Goal: Transaction & Acquisition: Register for event/course

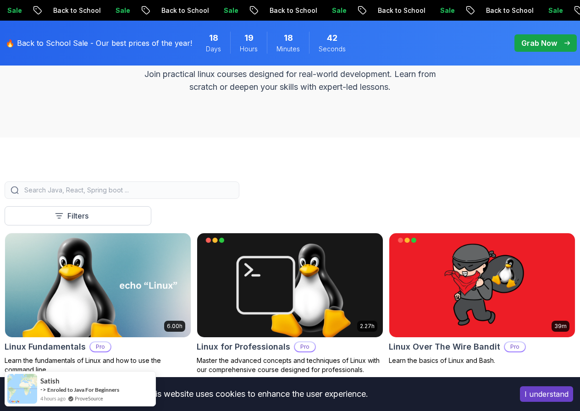
scroll to position [138, 0]
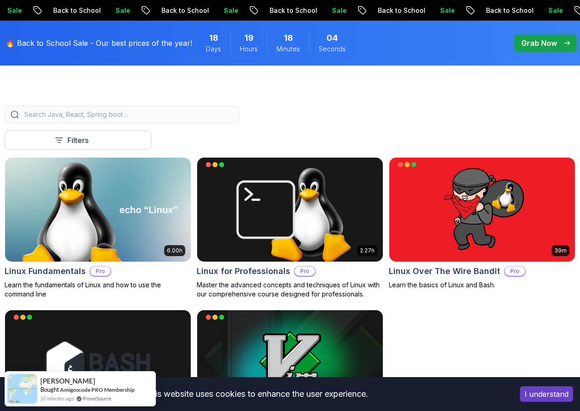
scroll to position [183, 0]
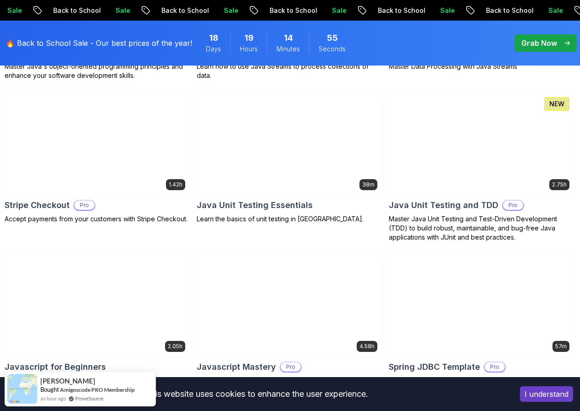
scroll to position [1696, 0]
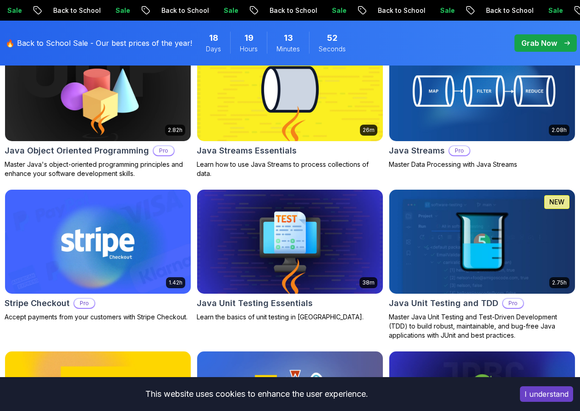
scroll to position [1605, 0]
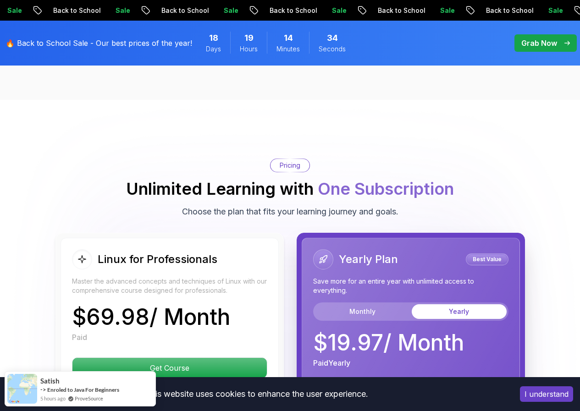
scroll to position [1971, 0]
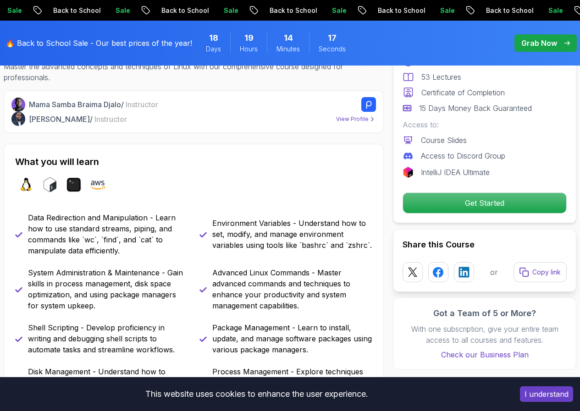
scroll to position [229, 0]
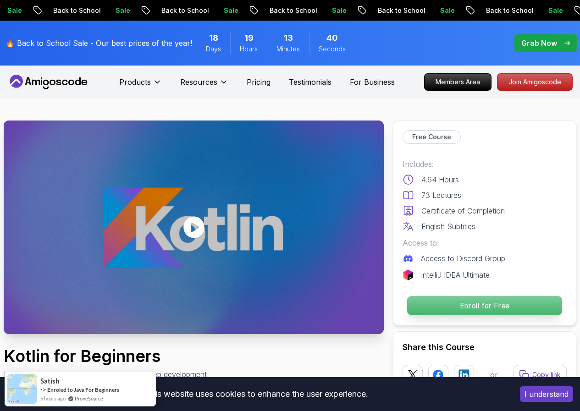
click at [483, 301] on p "Enroll for Free" at bounding box center [484, 305] width 155 height 19
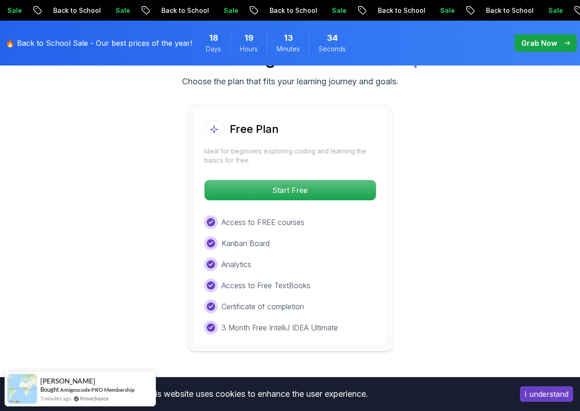
scroll to position [1446, 0]
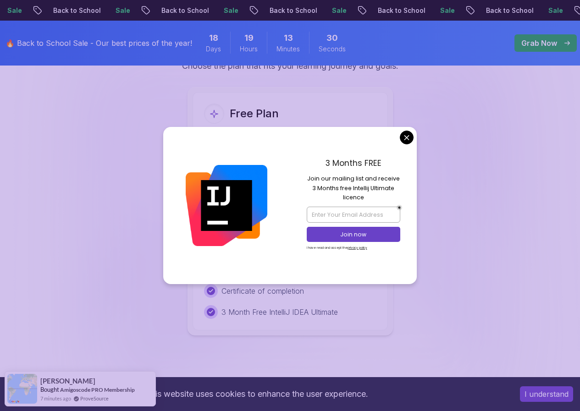
click at [406, 138] on body "Sale Back to School Sale Back to School Sale Back to School Sale Back to School…" at bounding box center [290, 185] width 580 height 3263
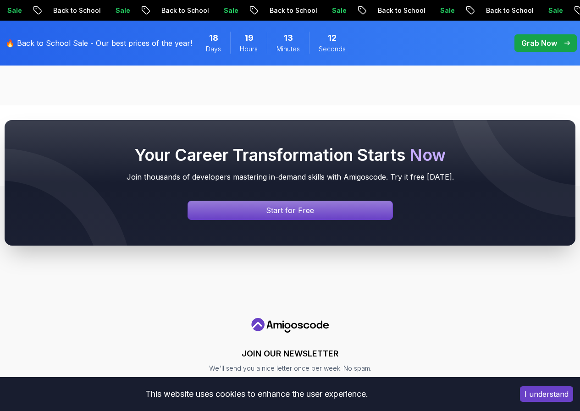
scroll to position [2592, 0]
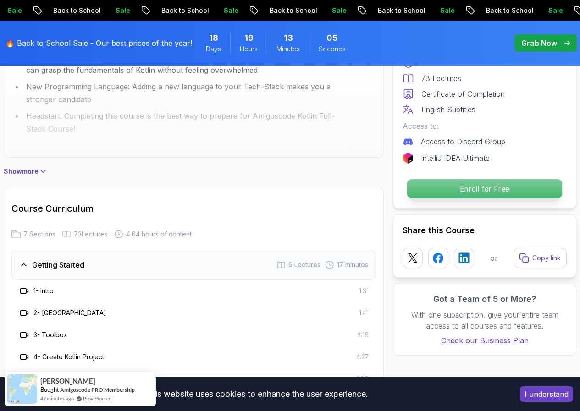
click at [487, 188] on p "Enroll for Free" at bounding box center [484, 188] width 155 height 19
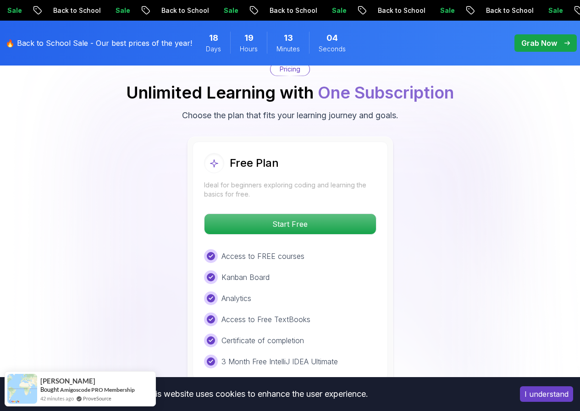
scroll to position [1400, 0]
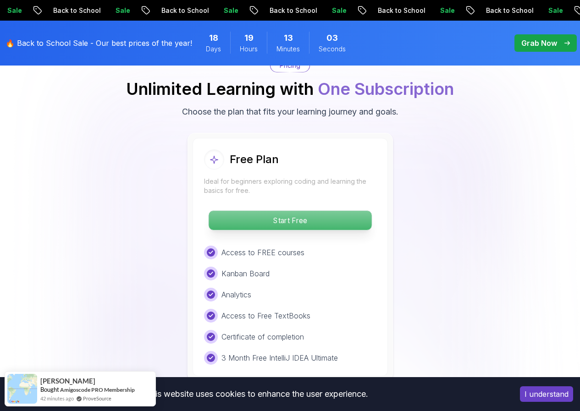
click at [293, 219] on p "Start Free" at bounding box center [290, 220] width 163 height 19
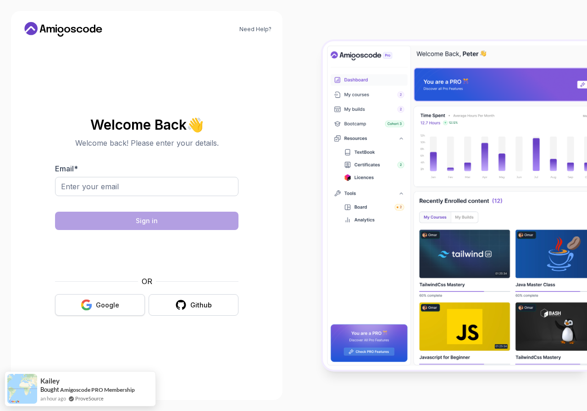
click at [108, 303] on div "Google" at bounding box center [107, 305] width 23 height 9
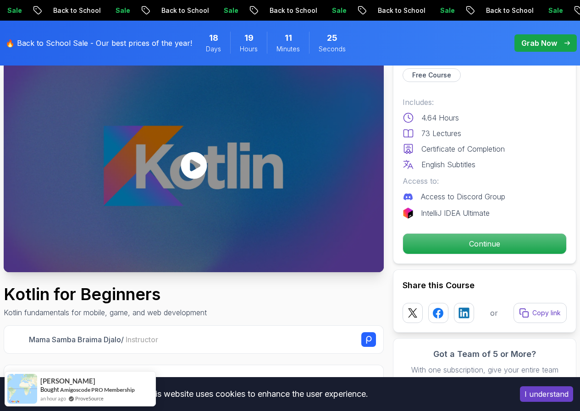
scroll to position [46, 0]
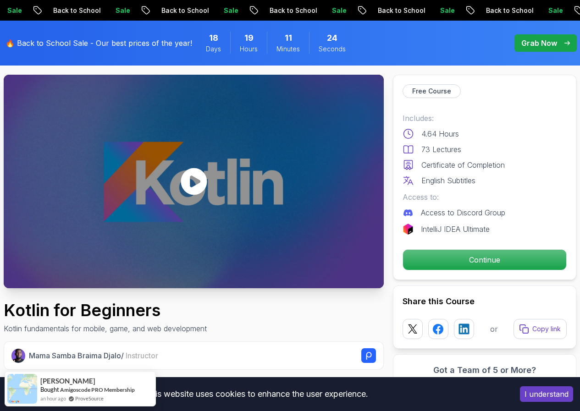
click at [194, 184] on icon at bounding box center [194, 182] width 28 height 28
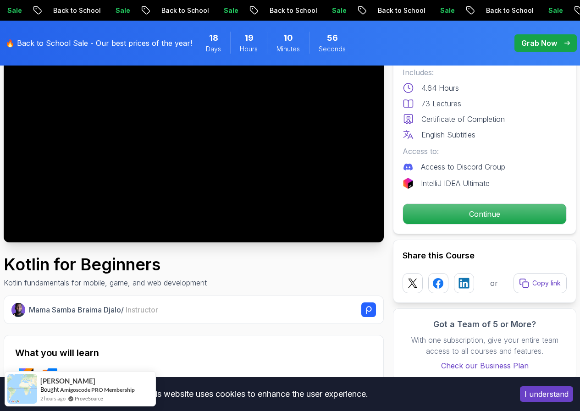
scroll to position [0, 0]
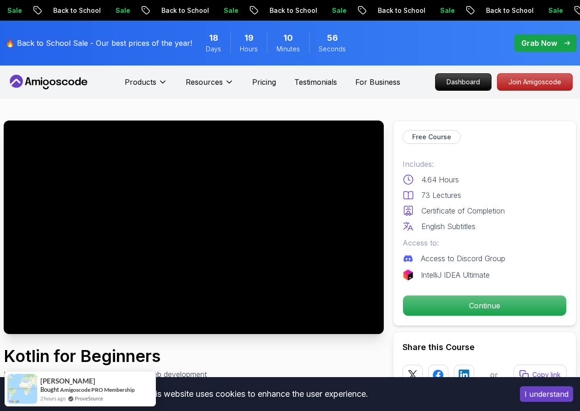
click at [195, 236] on div at bounding box center [194, 228] width 380 height 214
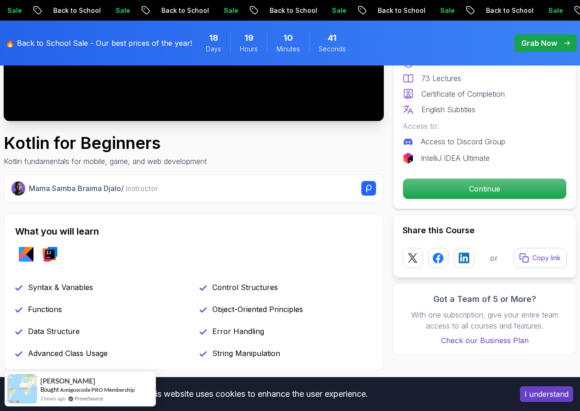
scroll to position [229, 0]
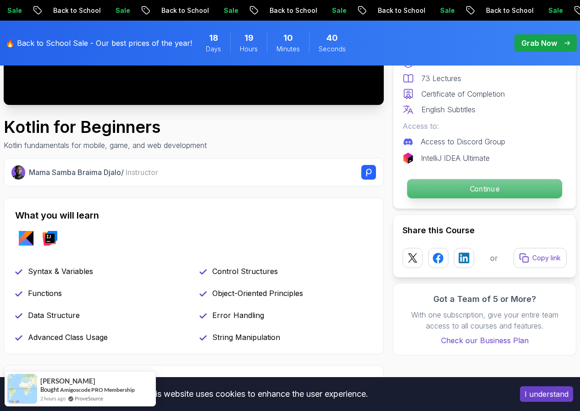
click at [482, 191] on p "Continue" at bounding box center [484, 188] width 155 height 19
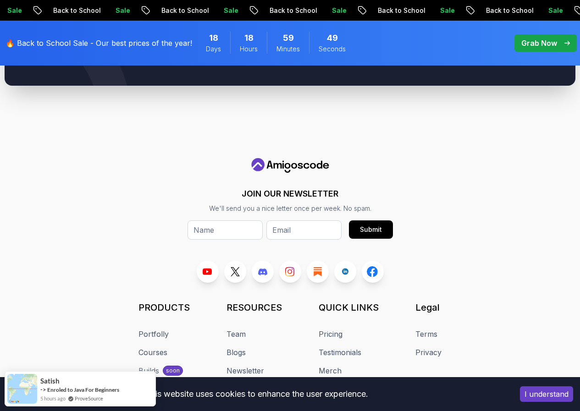
scroll to position [767, 0]
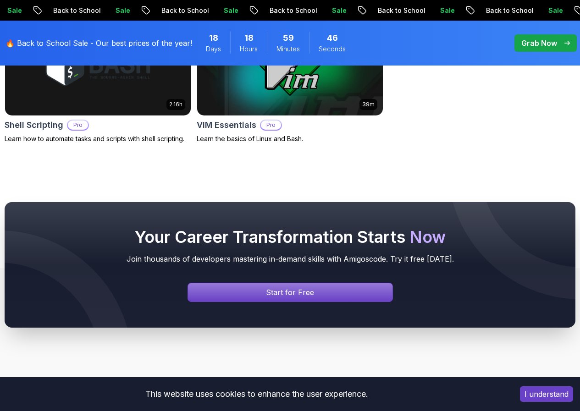
scroll to position [401, 0]
